Goal: Task Accomplishment & Management: Complete application form

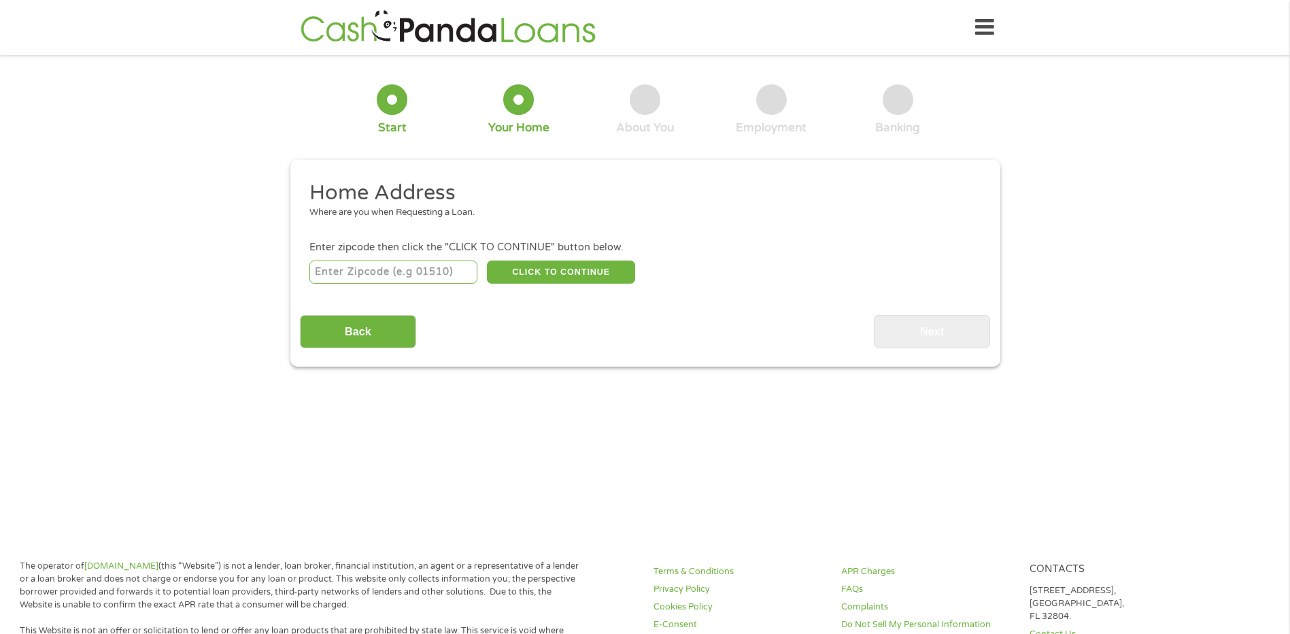
click at [396, 271] on input "number" at bounding box center [393, 271] width 168 height 23
type input "77433"
click at [341, 345] on input "Back" at bounding box center [358, 331] width 116 height 33
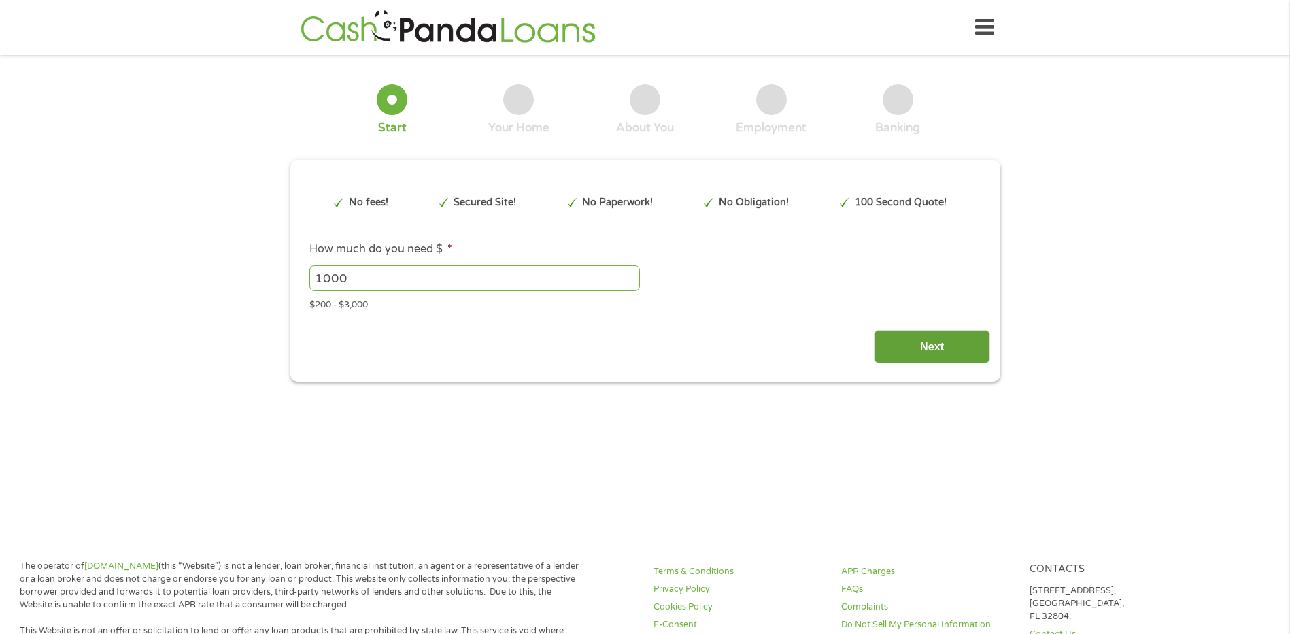
click at [965, 355] on input "Next" at bounding box center [932, 346] width 116 height 33
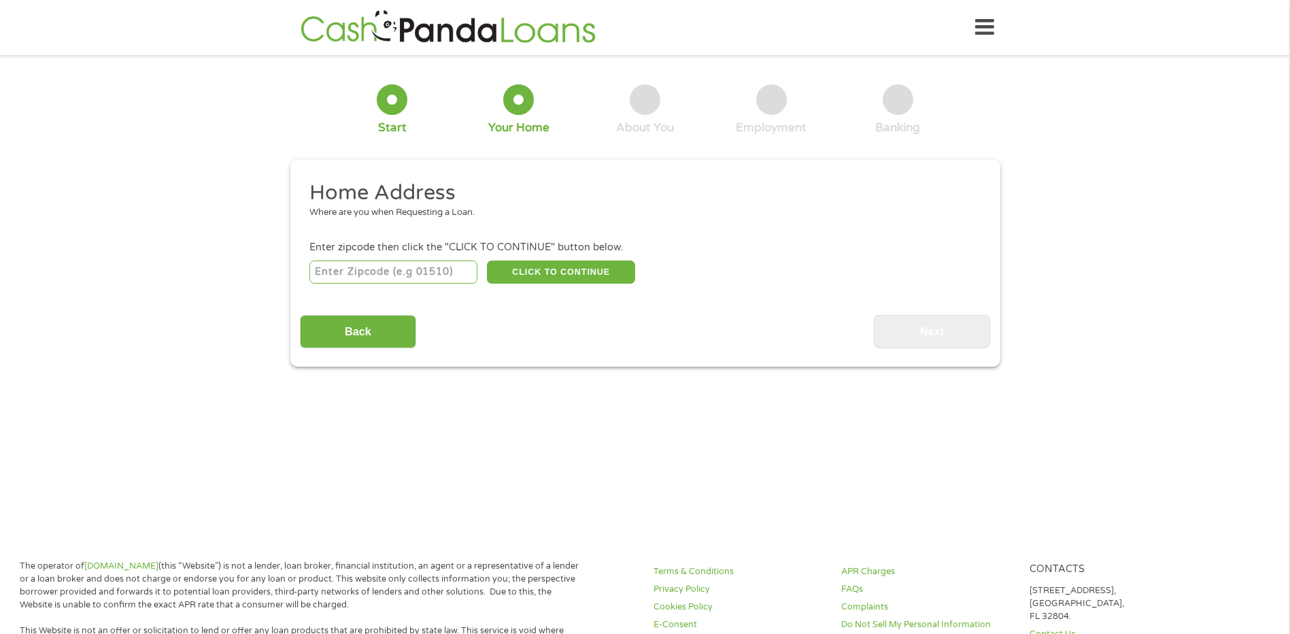
click at [320, 254] on div "Enter zipcode then click the "CLICK TO CONTINUE" button below." at bounding box center [644, 247] width 670 height 15
click at [326, 273] on input "number" at bounding box center [393, 271] width 168 height 23
type input "77433"
click at [555, 280] on button "CLICK TO CONTINUE" at bounding box center [561, 271] width 148 height 23
type input "77433"
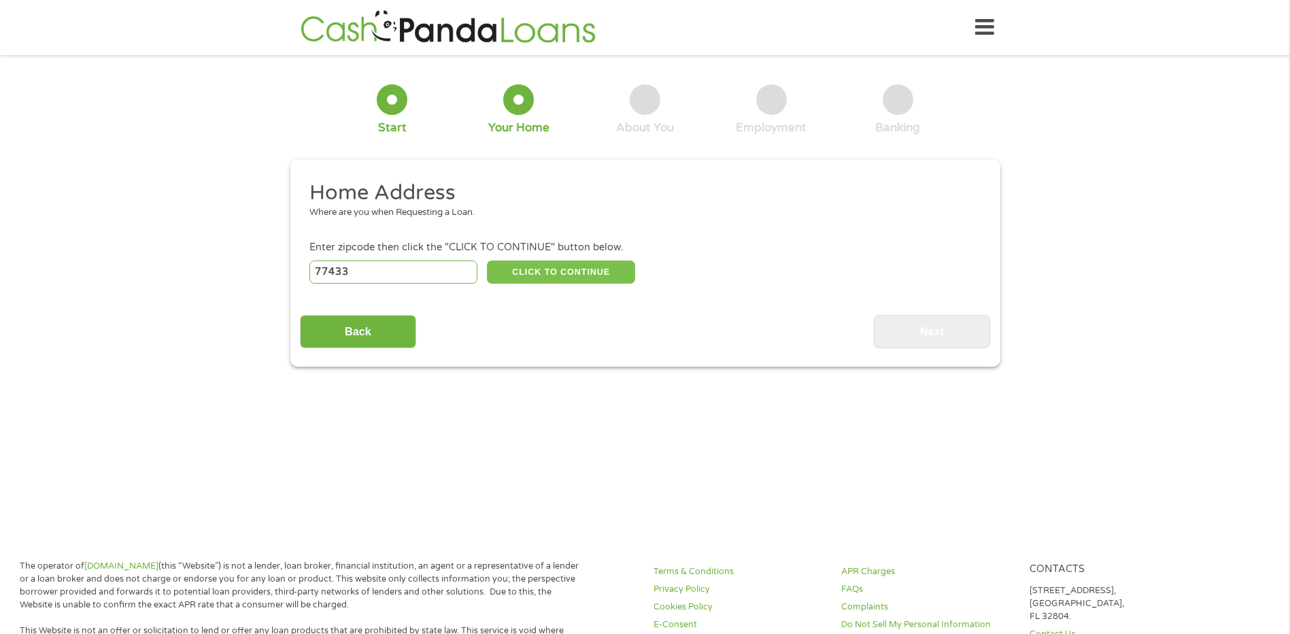
type input "Cypress"
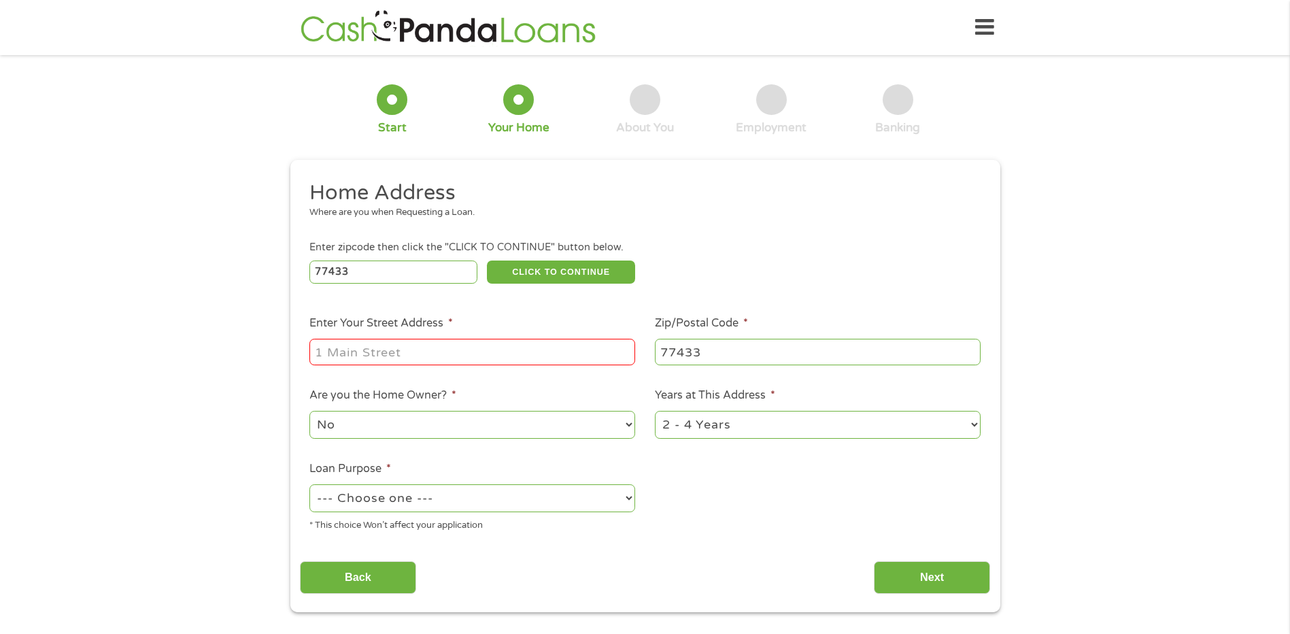
click at [509, 362] on input "Enter Your Street Address *" at bounding box center [472, 352] width 326 height 26
type input "[STREET_ADDRESS]"
click at [602, 504] on select "--- Choose one --- Pay Bills Debt Consolidation Home Improvement Major Purchase…" at bounding box center [472, 498] width 326 height 28
click at [309, 484] on select "--- Choose one --- Pay Bills Debt Consolidation Home Improvement Major Purchase…" at bounding box center [472, 498] width 326 height 28
click at [477, 492] on select "--- Choose one --- Pay Bills Debt Consolidation Home Improvement Major Purchase…" at bounding box center [472, 498] width 326 height 28
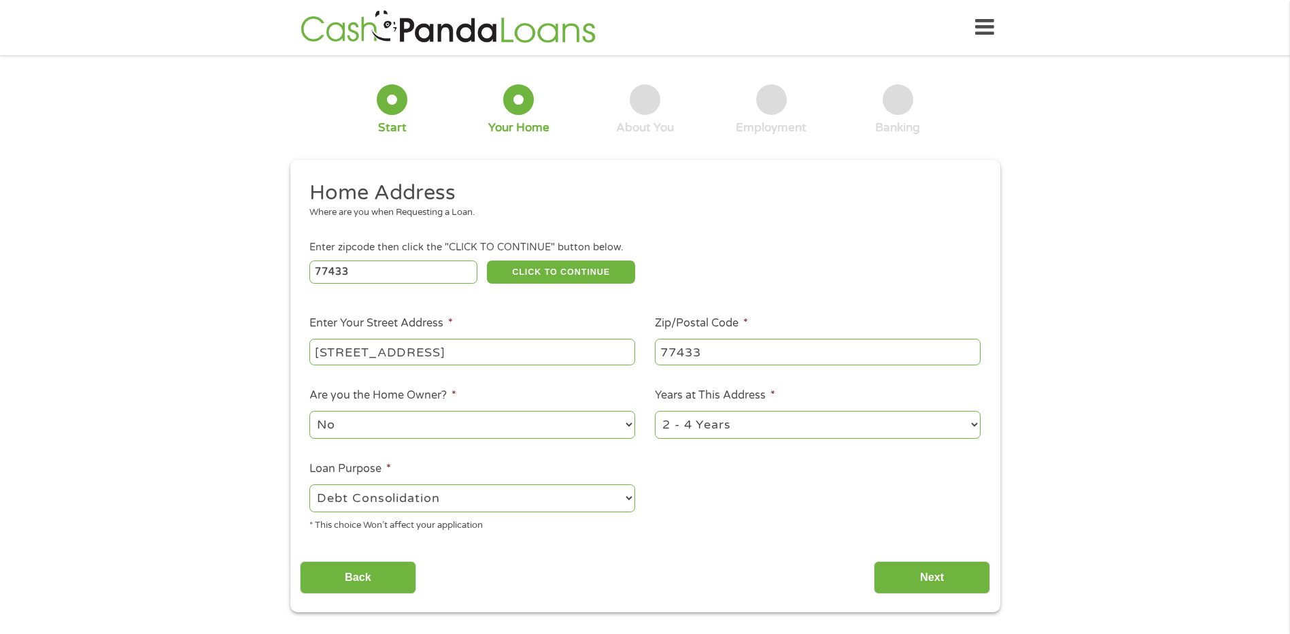
select select "paybills"
click at [309, 484] on select "--- Choose one --- Pay Bills Debt Consolidation Home Improvement Major Purchase…" at bounding box center [472, 498] width 326 height 28
click at [903, 579] on input "Next" at bounding box center [932, 577] width 116 height 33
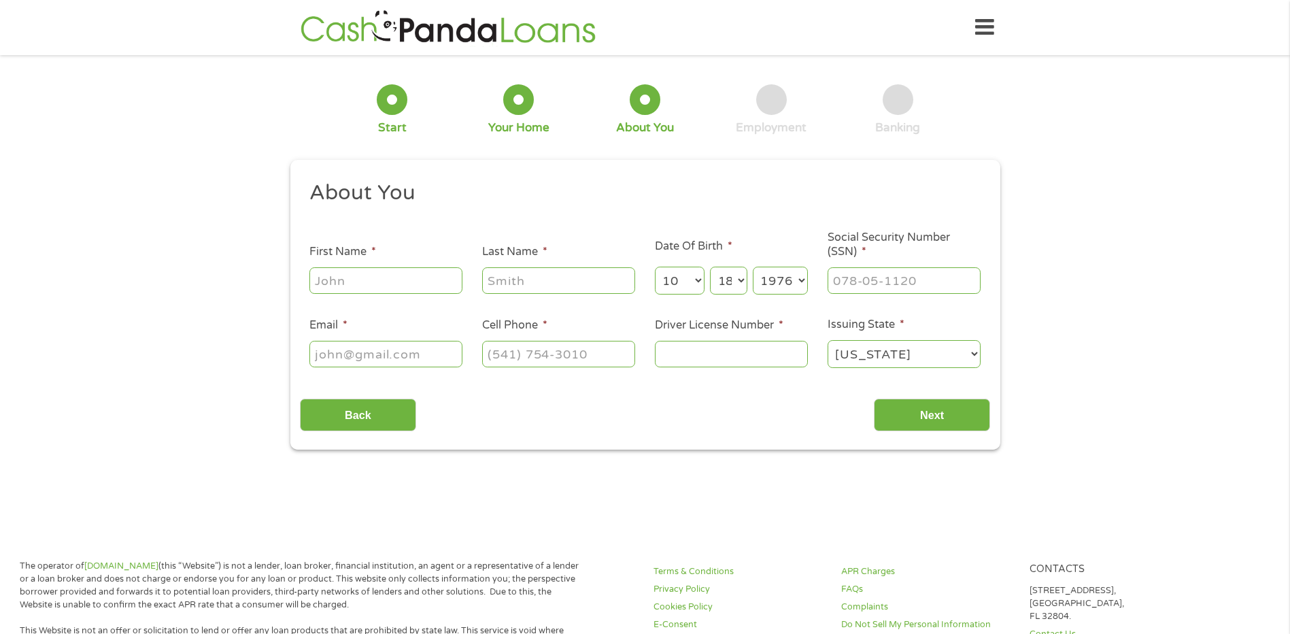
click at [371, 283] on input "First Name *" at bounding box center [385, 280] width 153 height 26
type input "[PERSON_NAME]"
type input "[EMAIL_ADDRESS][DOMAIN_NAME]"
type input "[PHONE_NUMBER]"
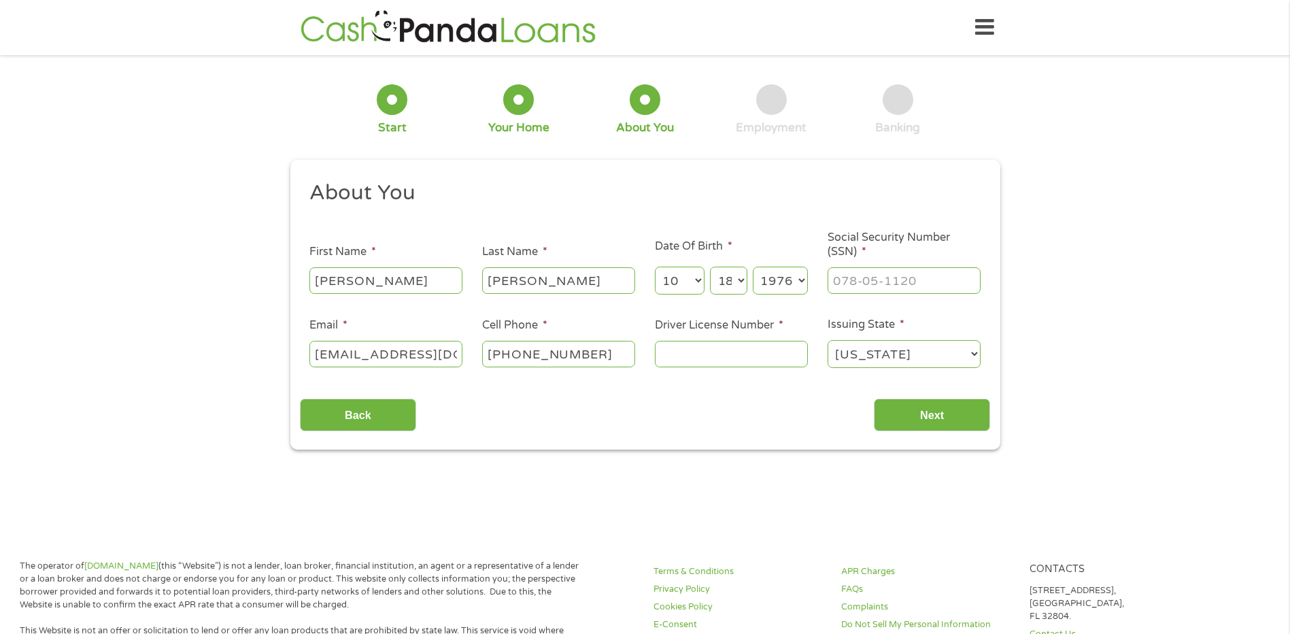
drag, startPoint x: 451, startPoint y: 354, endPoint x: 287, endPoint y: 347, distance: 164.0
click at [287, 347] on div "1 Start 2 Your Home 3 About You 4 Employment 5 Banking 6 This field is hidden w…" at bounding box center [645, 257] width 734 height 385
type input "[EMAIL_ADDRESS][DOMAIN_NAME]"
click at [701, 357] on input "Driver License Number *" at bounding box center [731, 354] width 153 height 26
type input "1443258"
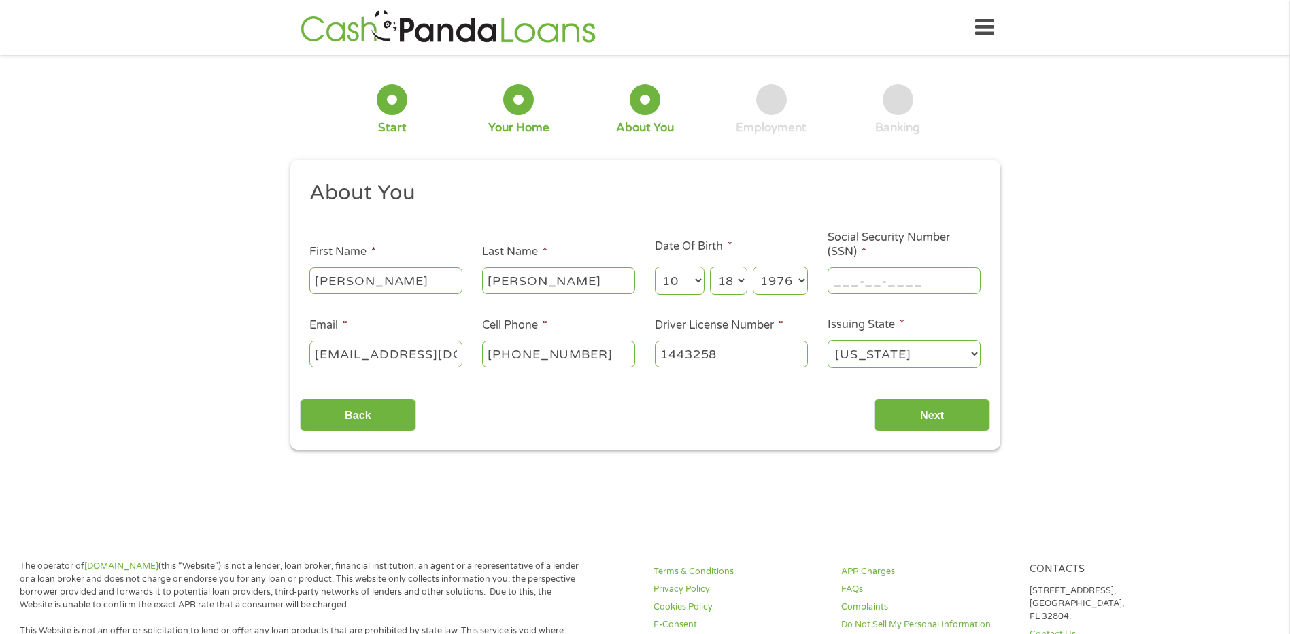
click at [882, 286] on input "___-__-____" at bounding box center [903, 280] width 153 height 26
type input "454-49-1431"
click at [951, 416] on input "Next" at bounding box center [932, 414] width 116 height 33
click at [938, 422] on input "Next" at bounding box center [932, 414] width 116 height 33
click at [912, 412] on input "Next" at bounding box center [932, 414] width 116 height 33
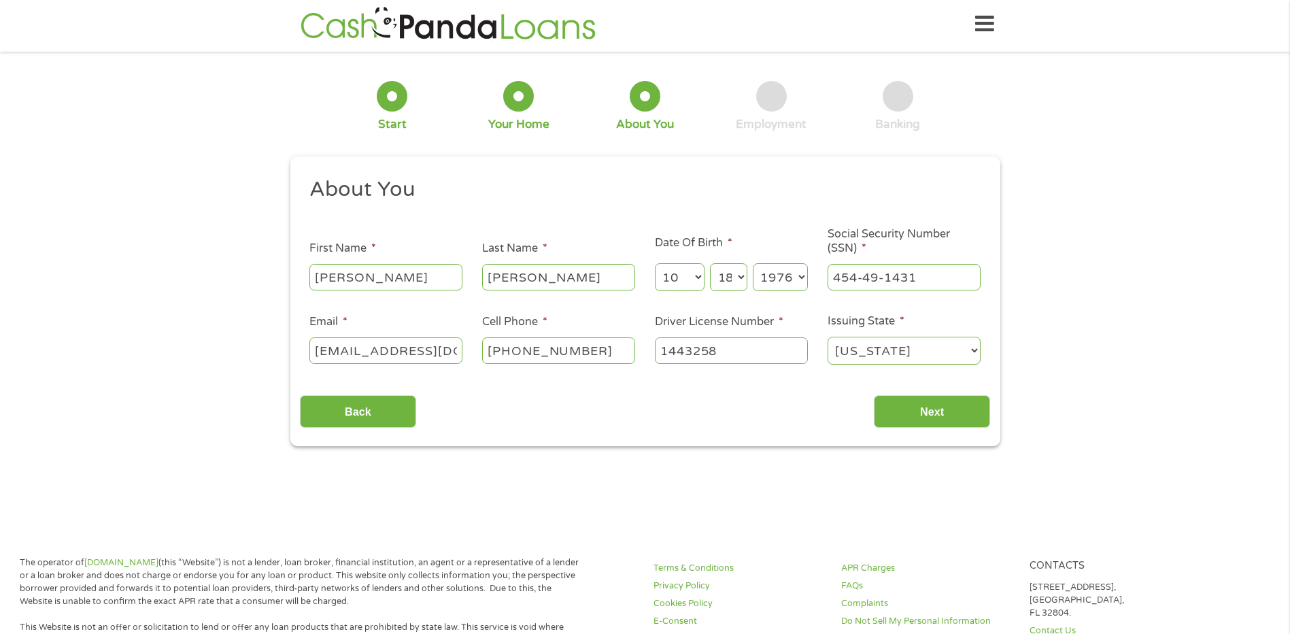
scroll to position [0, 0]
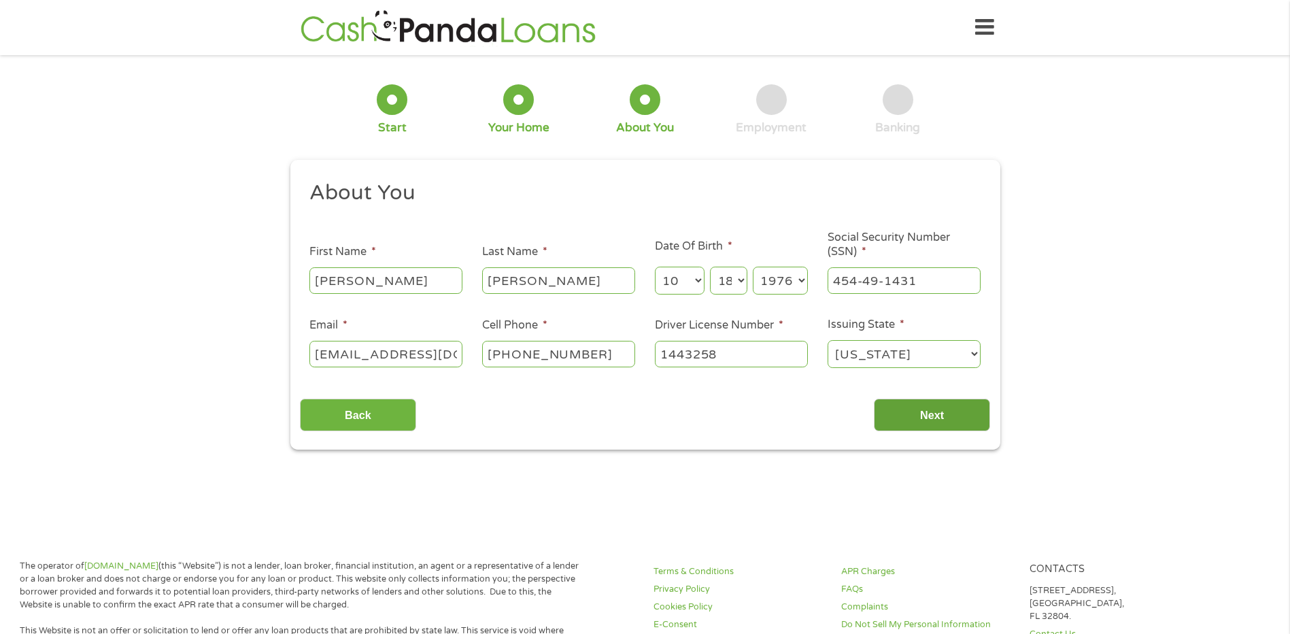
click at [938, 410] on input "Next" at bounding box center [932, 414] width 116 height 33
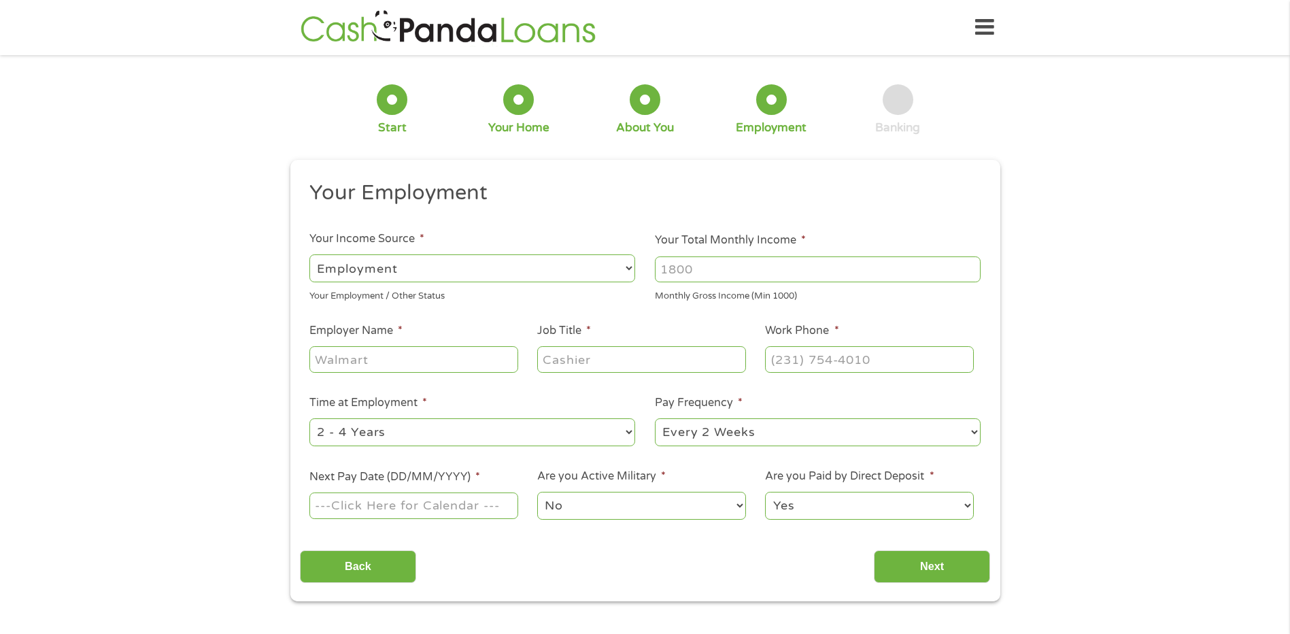
click at [780, 271] on input "Your Total Monthly Income *" at bounding box center [818, 269] width 326 height 26
type input "3600"
click at [398, 352] on input "Employer Name *" at bounding box center [413, 359] width 208 height 26
type input "t"
type input "The respire institute"
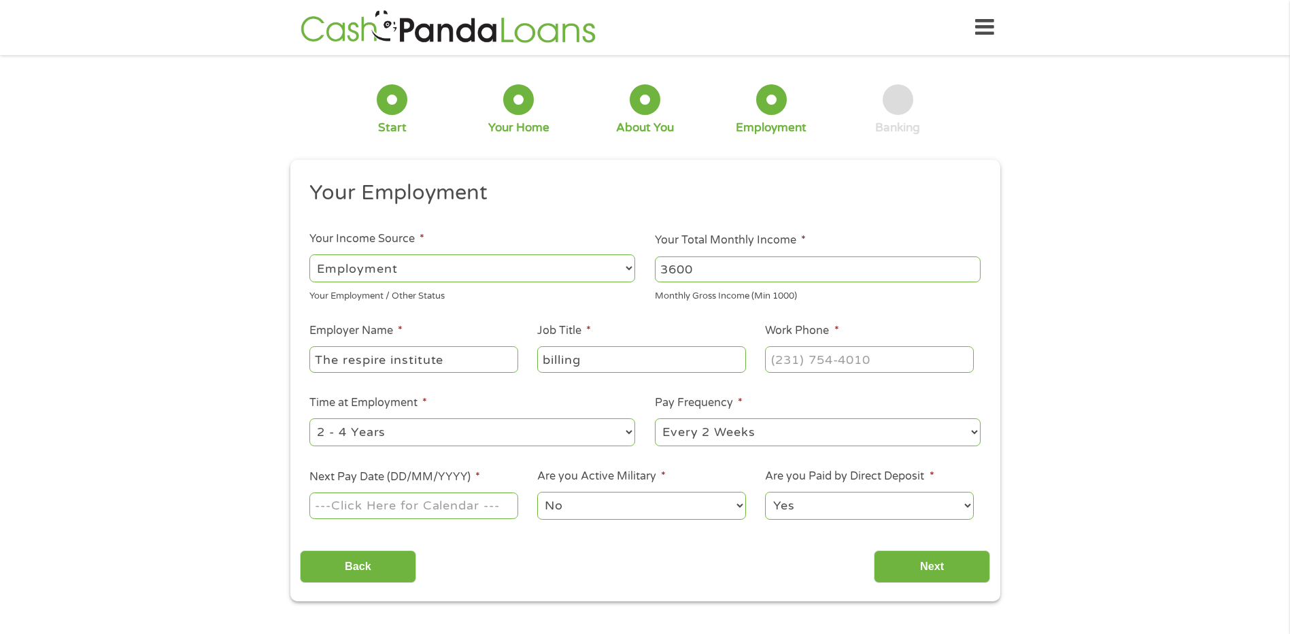
type input "billing"
type input "[PHONE_NUMBER]"
click at [624, 436] on select "--- Choose one --- 1 Year or less 1 - 2 Years 2 - 4 Years Over 4 Years" at bounding box center [472, 432] width 326 height 28
select select "24months"
click at [309, 418] on select "--- Choose one --- 1 Year or less 1 - 2 Years 2 - 4 Years Over 4 Years" at bounding box center [472, 432] width 326 height 28
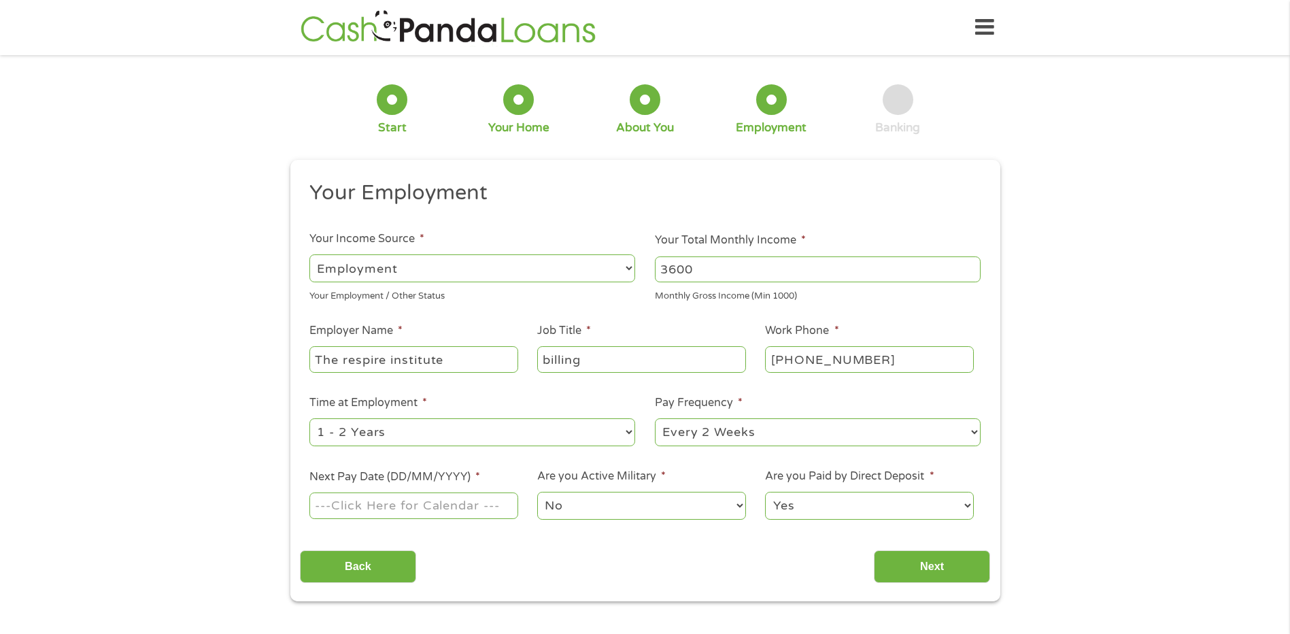
click at [431, 504] on input "Next Pay Date (DD/MM/YYYY) *" at bounding box center [413, 505] width 208 height 26
type input "[DATE]"
click at [925, 564] on input "Next" at bounding box center [932, 566] width 116 height 33
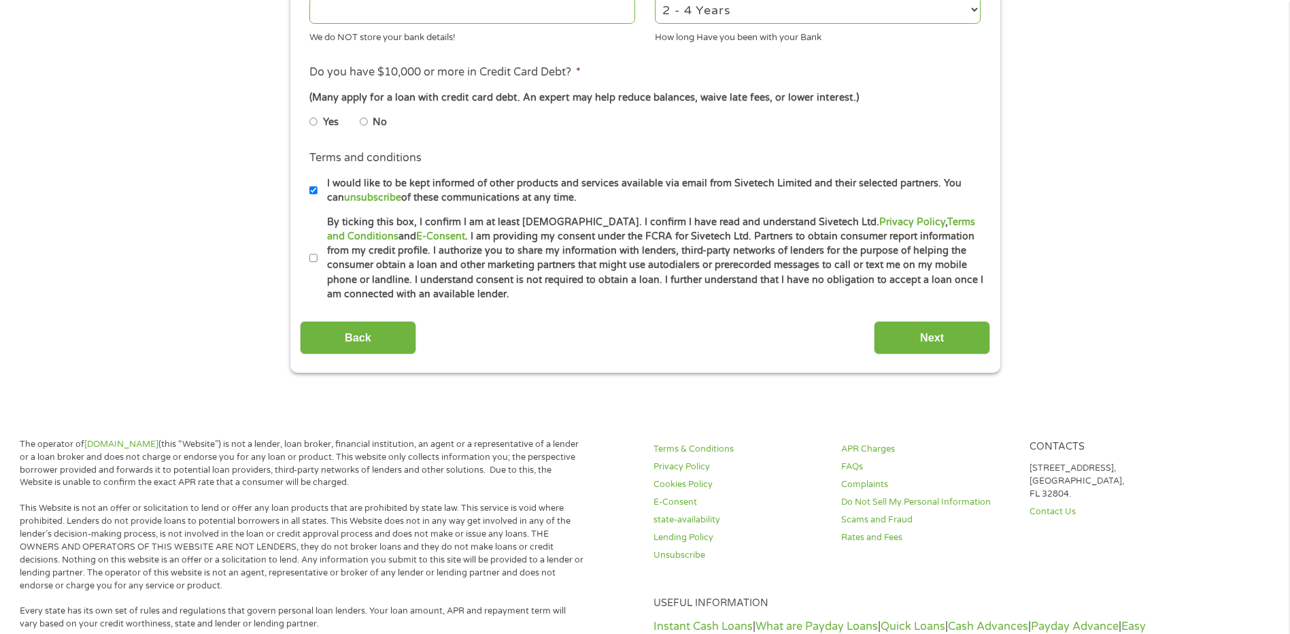
scroll to position [0, 0]
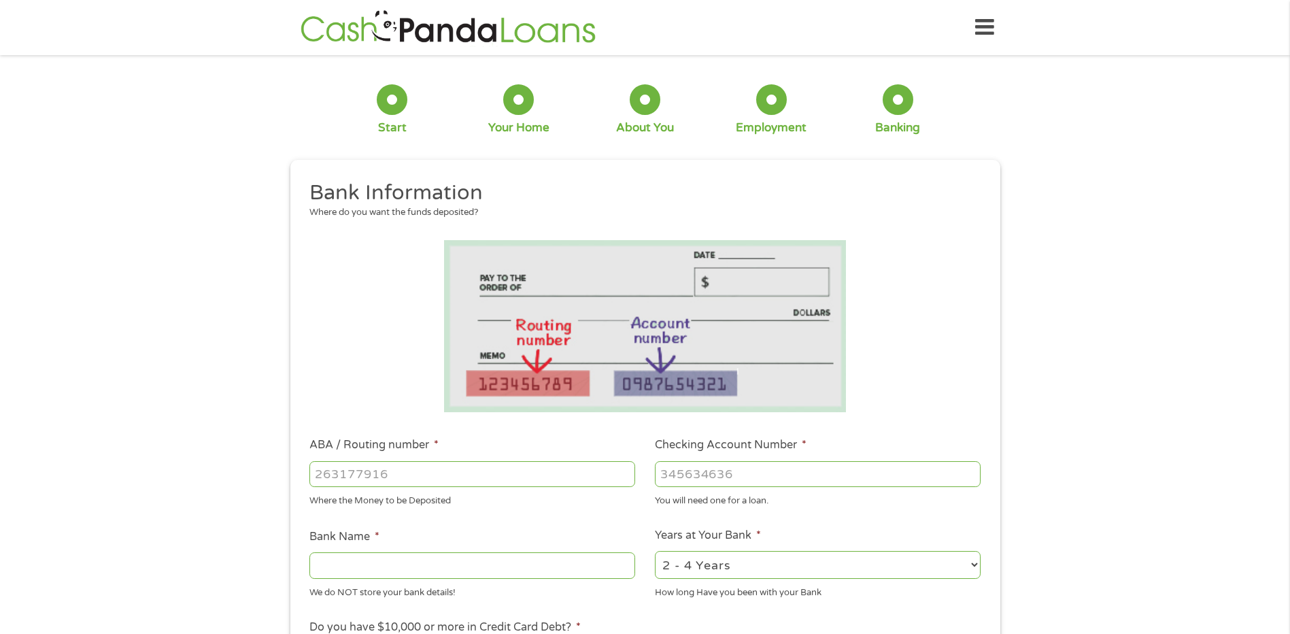
click at [451, 468] on input "ABA / Routing number *" at bounding box center [472, 474] width 326 height 26
type input "111900659"
type input "[PERSON_NAME] FARGO BANK"
type input "111900659"
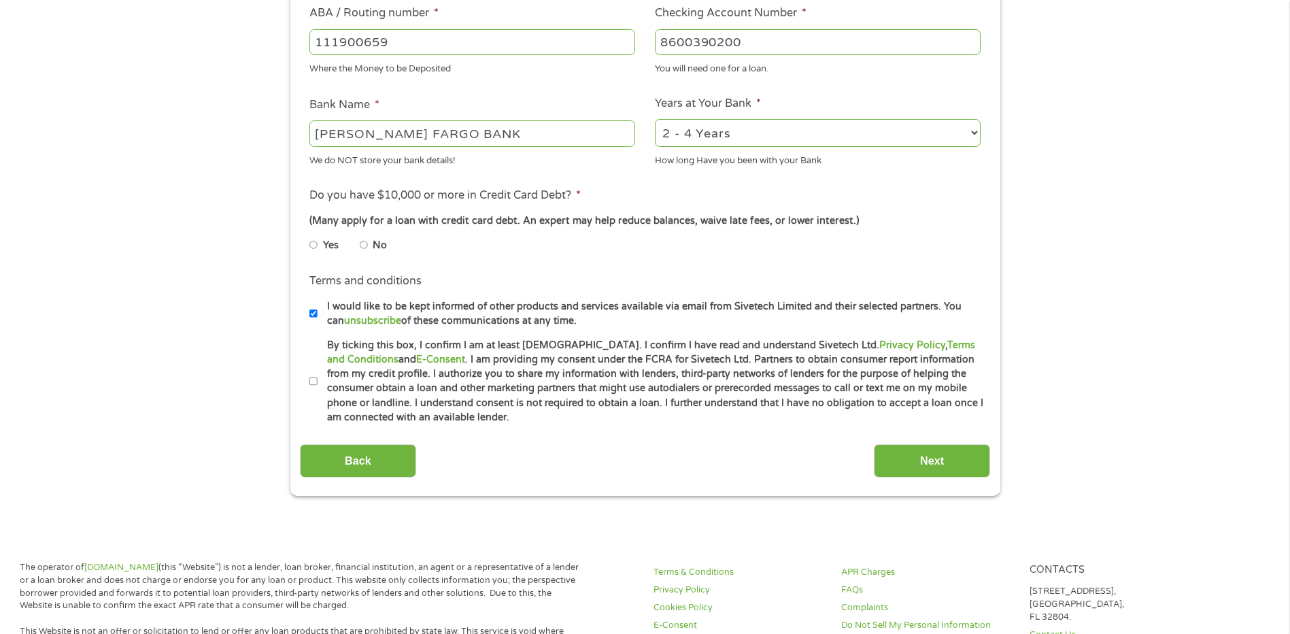
scroll to position [436, 0]
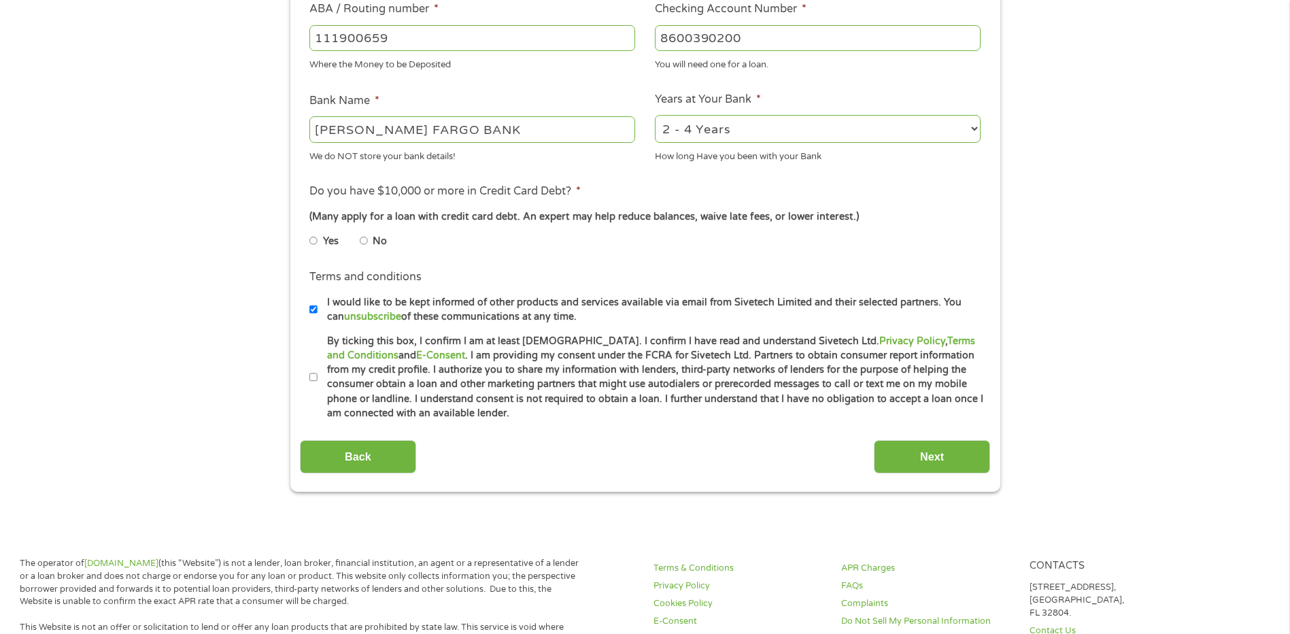
type input "8600390200"
click at [372, 239] on li "No" at bounding box center [384, 241] width 49 height 27
click at [362, 244] on input "No" at bounding box center [364, 241] width 8 height 22
radio input "true"
click at [315, 376] on input "By ticking this box, I confirm I am at least [DEMOGRAPHIC_DATA]. I confirm I ha…" at bounding box center [313, 377] width 8 height 22
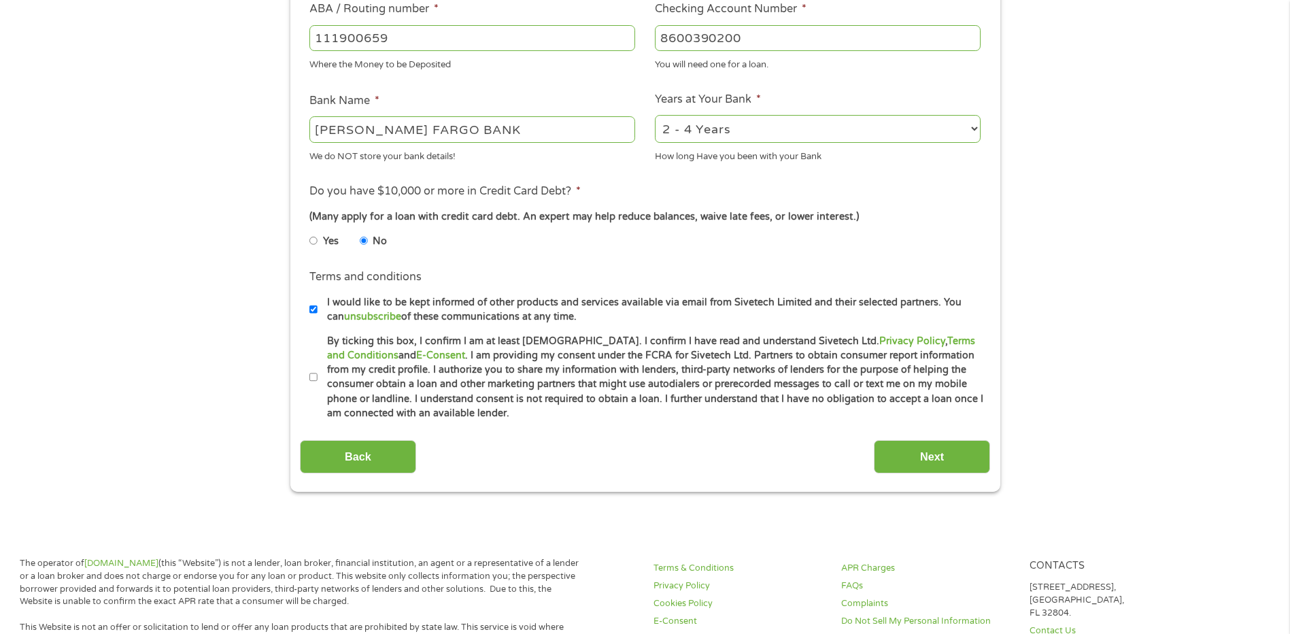
checkbox input "true"
click at [957, 457] on input "Next" at bounding box center [932, 456] width 116 height 33
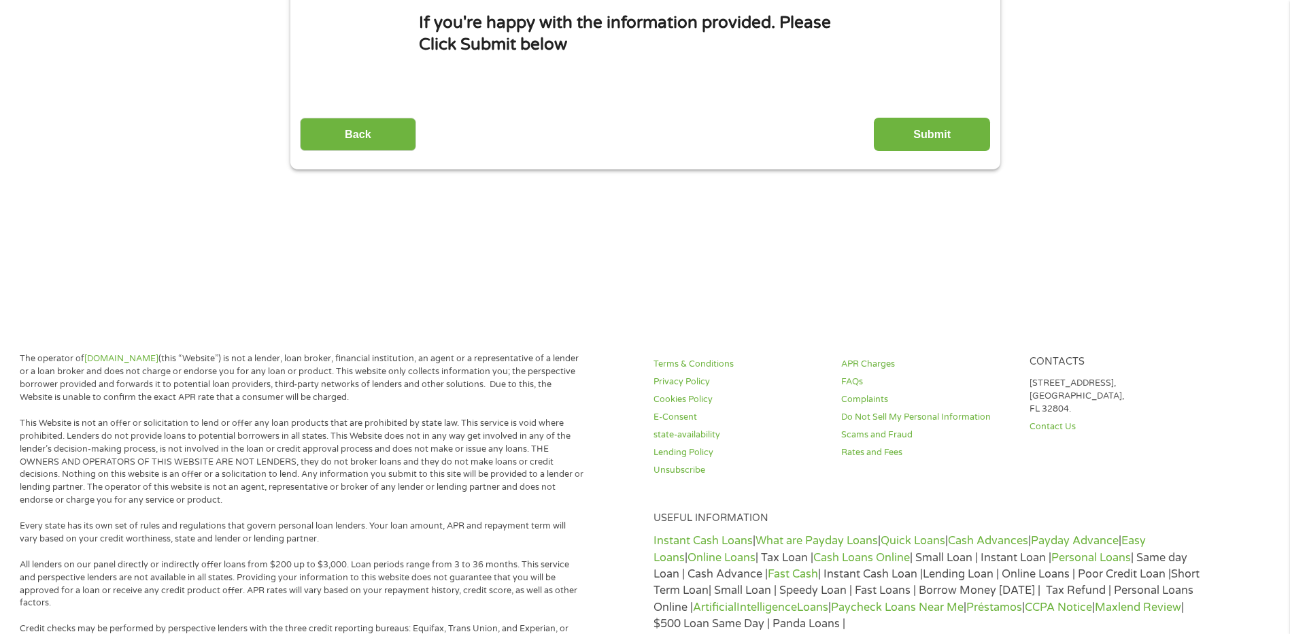
scroll to position [0, 0]
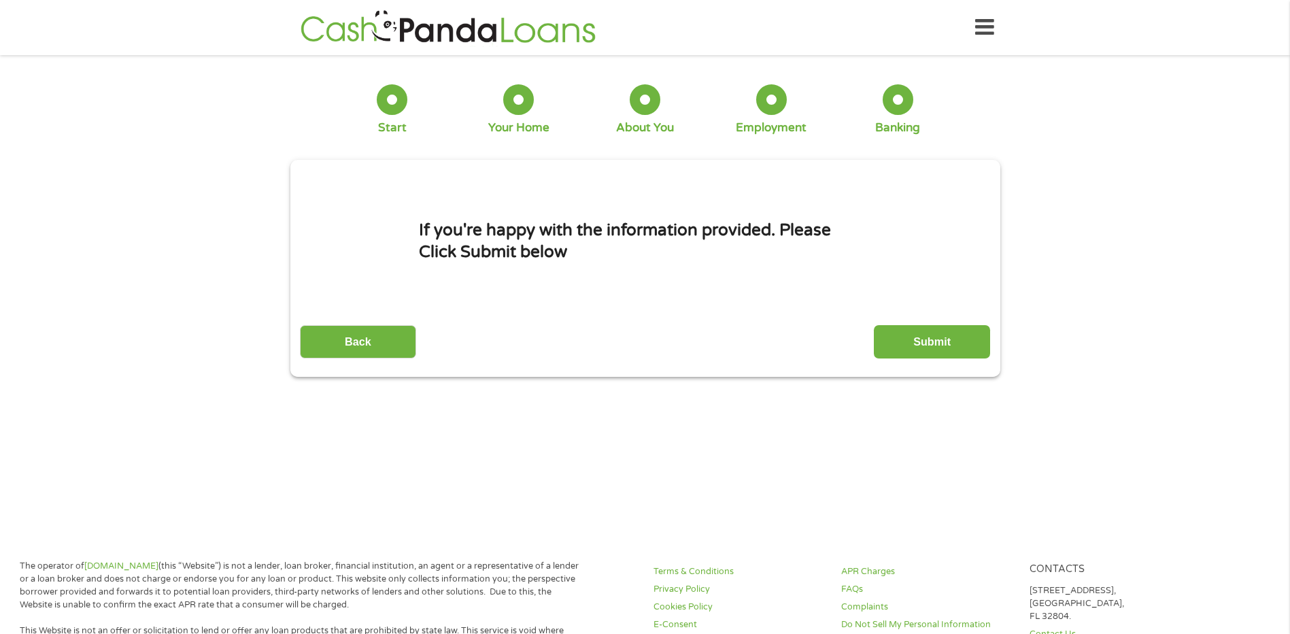
drag, startPoint x: 965, startPoint y: 347, endPoint x: 976, endPoint y: 347, distance: 10.2
click at [965, 347] on input "Submit" at bounding box center [932, 341] width 116 height 33
